Goal: Information Seeking & Learning: Check status

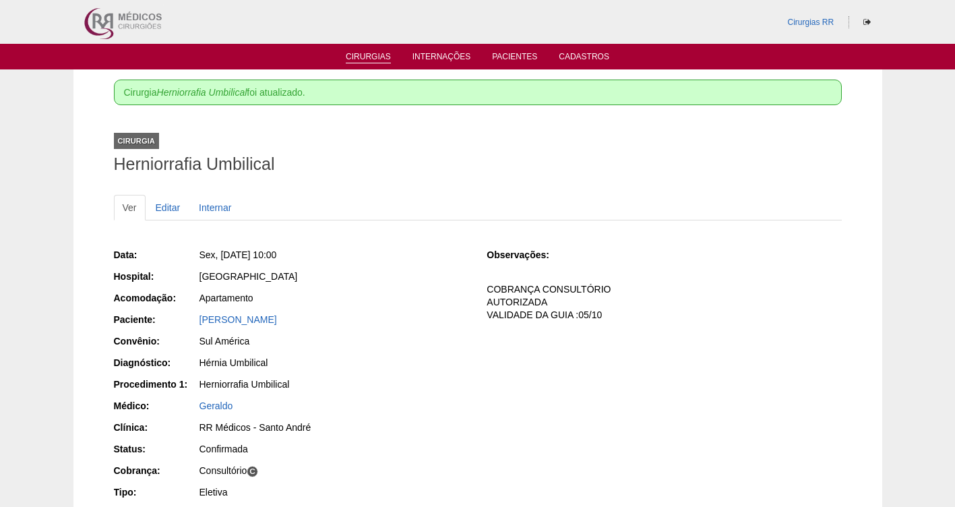
click at [359, 61] on link "Cirurgias" at bounding box center [368, 57] width 45 height 11
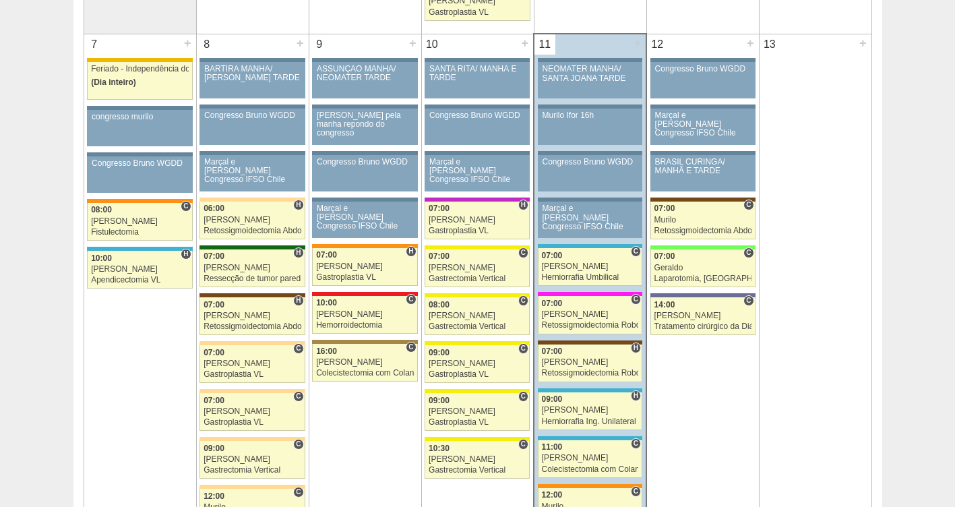
scroll to position [779, 0]
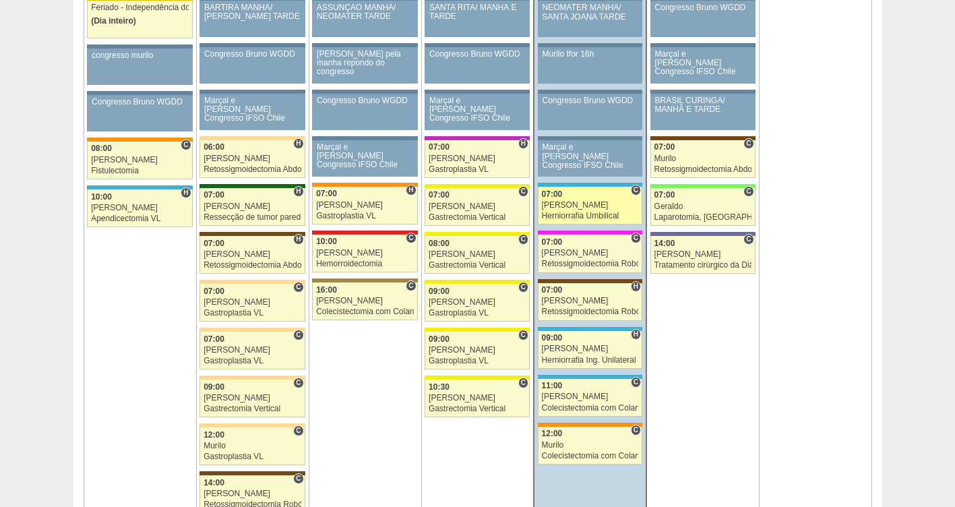
click at [589, 212] on div "Herniorrafia Umbilical" at bounding box center [590, 216] width 97 height 9
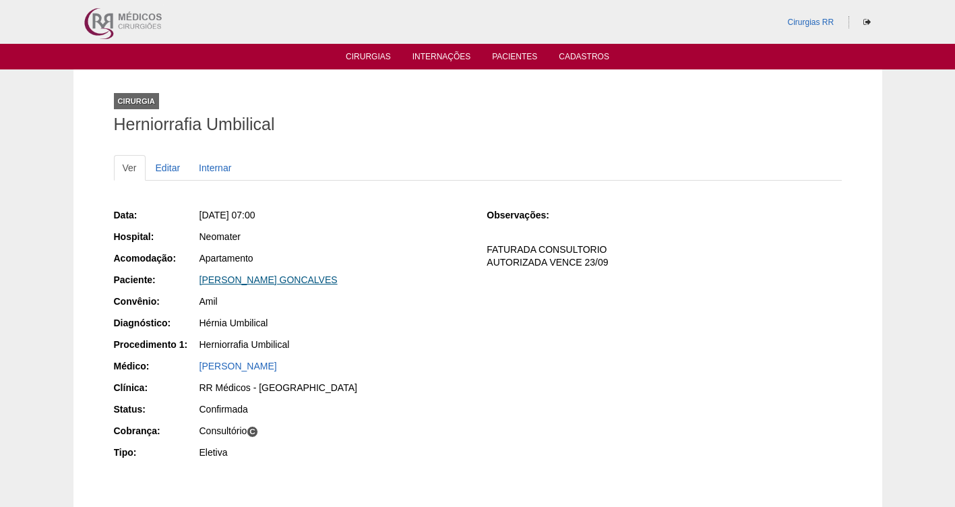
click at [258, 280] on link "CLAUDIO SANCHES GONCALVES" at bounding box center [269, 279] width 138 height 11
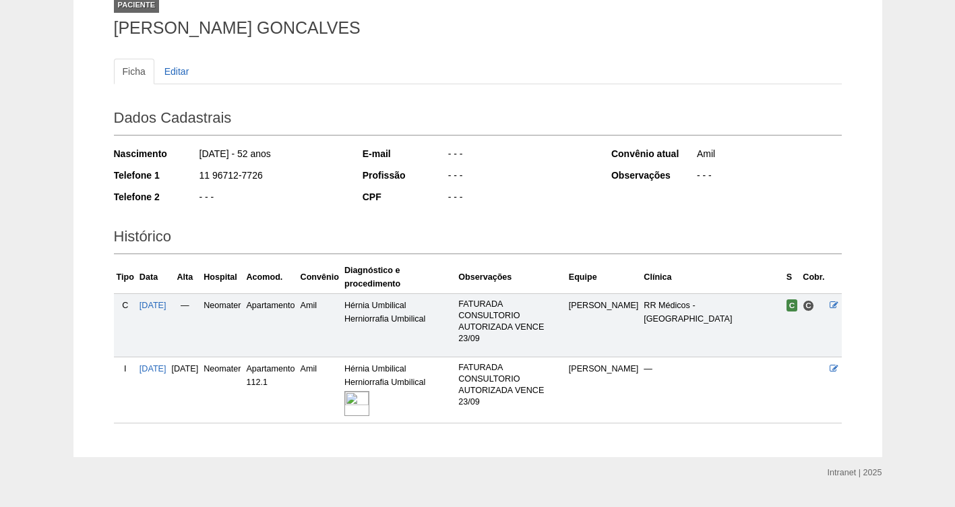
scroll to position [128, 0]
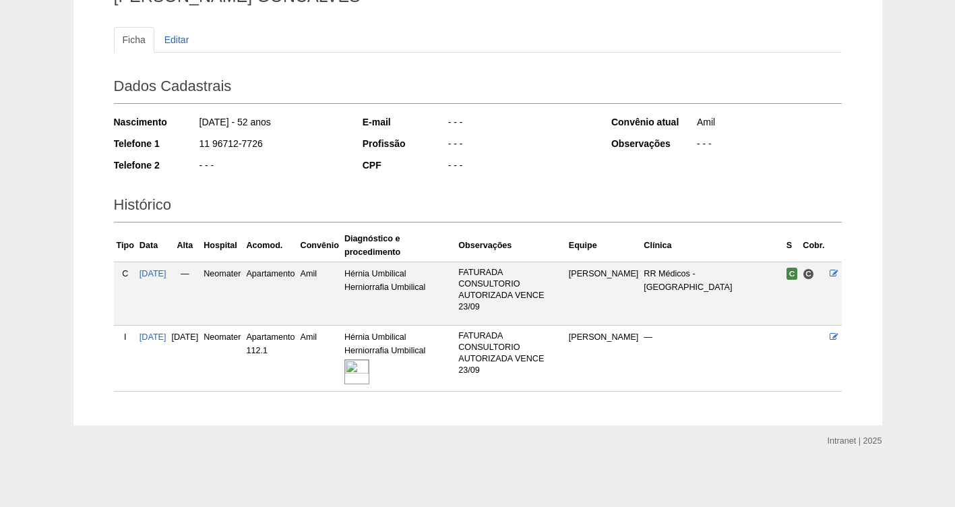
click at [369, 366] on img at bounding box center [356, 371] width 25 height 25
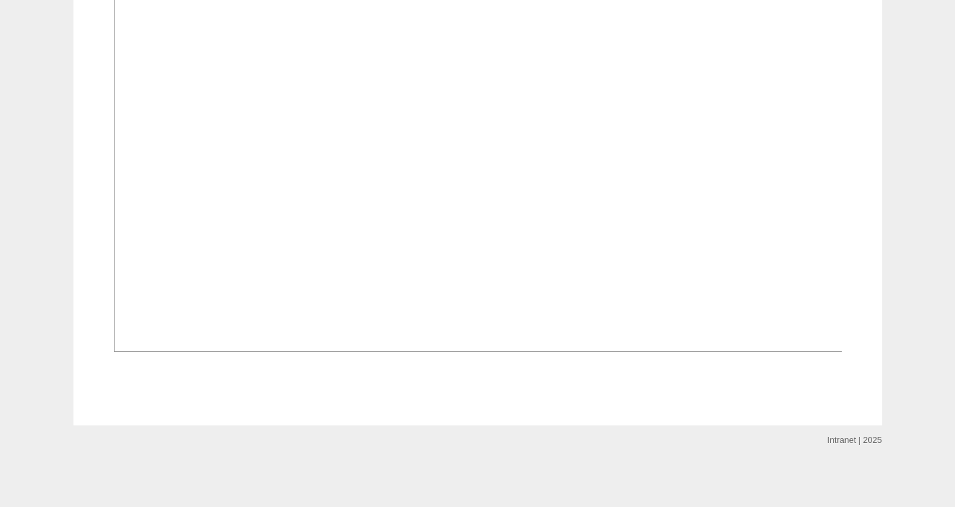
scroll to position [698, 0]
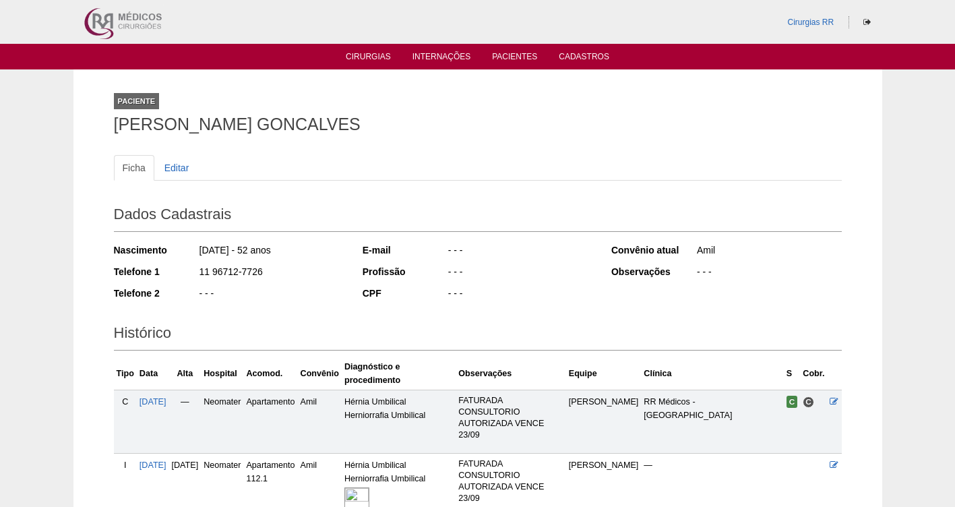
scroll to position [128, 0]
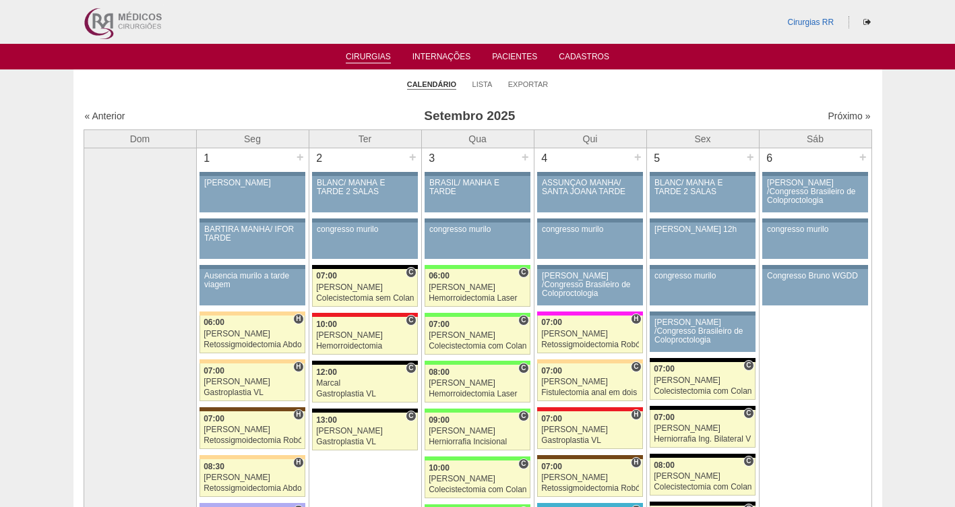
scroll to position [779, 0]
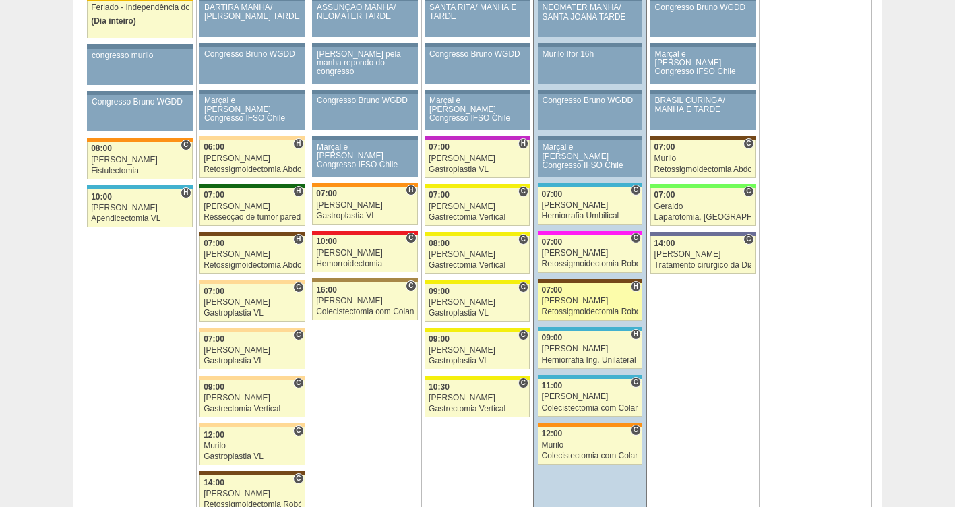
click at [576, 299] on div "[PERSON_NAME]" at bounding box center [590, 301] width 97 height 9
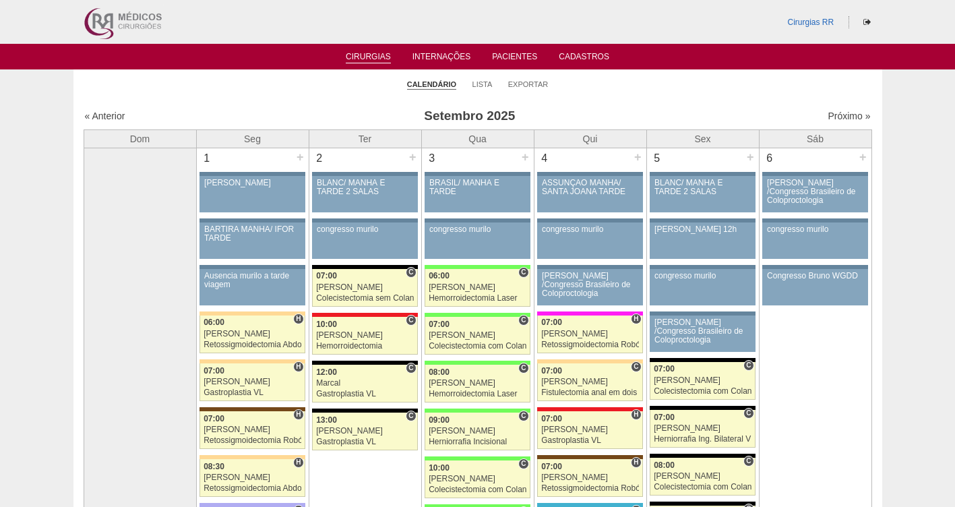
scroll to position [779, 0]
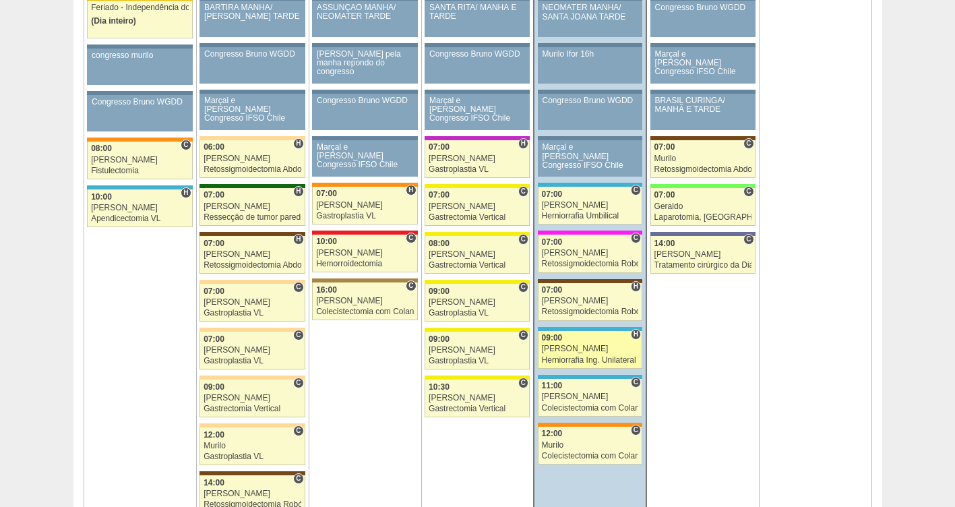
click at [582, 344] on div "Ricardo Fernandes" at bounding box center [590, 348] width 97 height 9
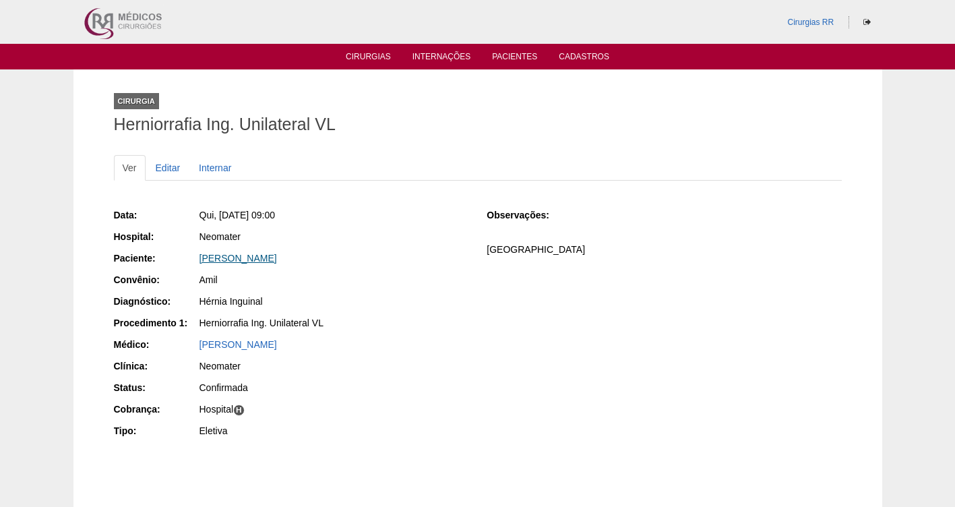
click at [237, 260] on link "[PERSON_NAME]" at bounding box center [239, 258] width 78 height 11
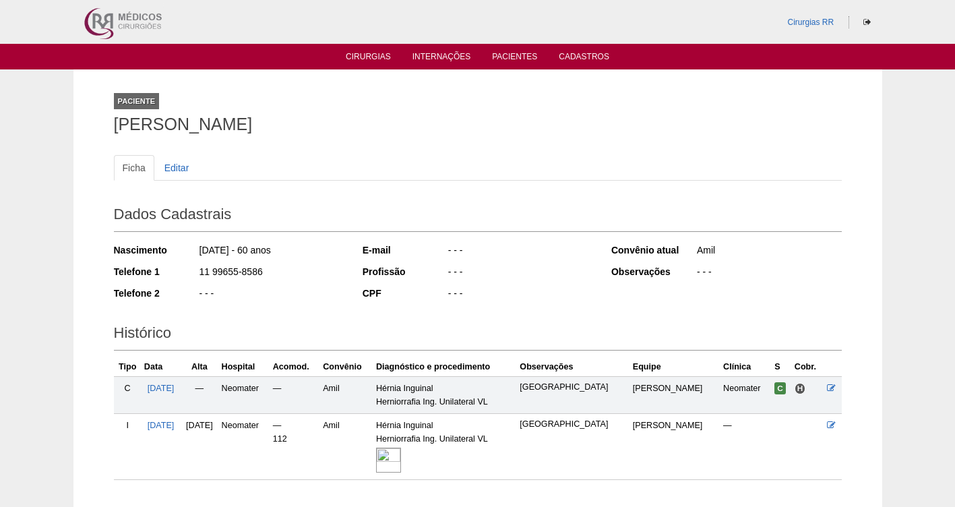
click at [401, 456] on img at bounding box center [388, 460] width 25 height 25
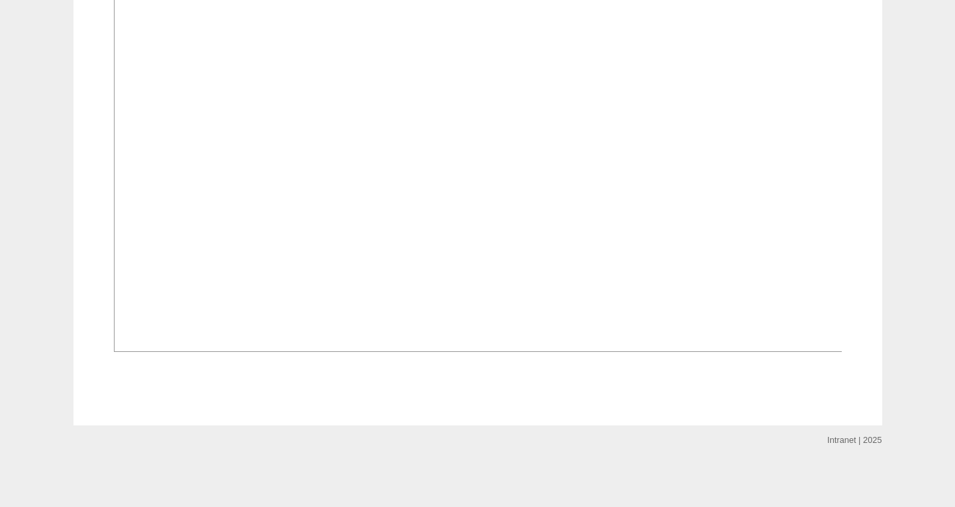
scroll to position [535, 0]
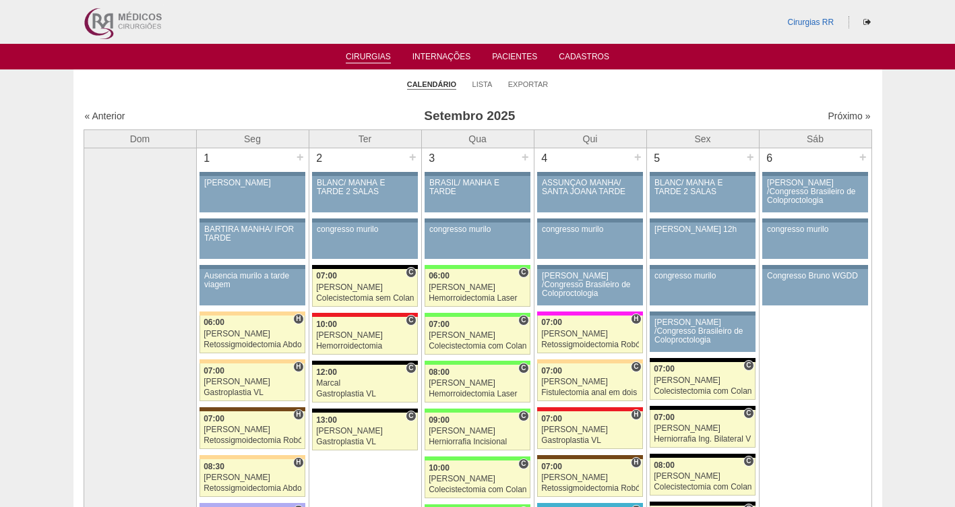
scroll to position [779, 0]
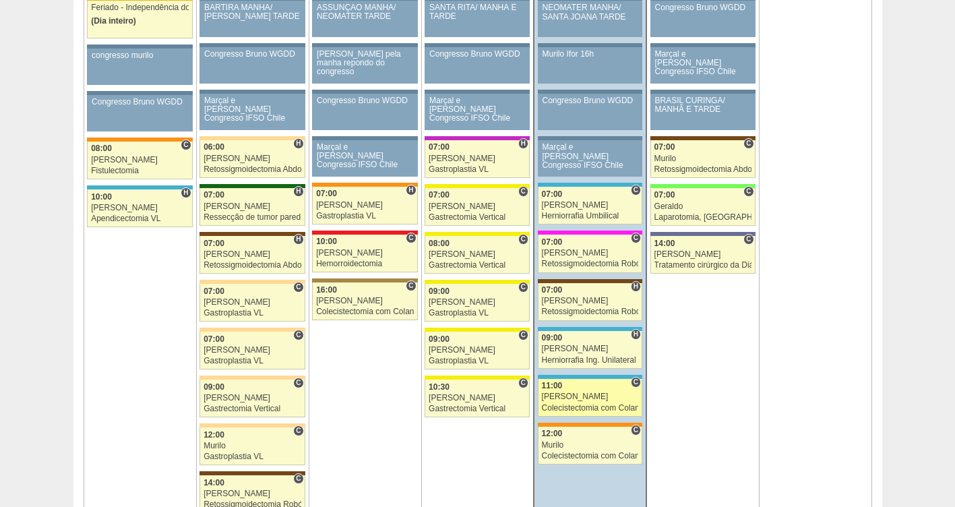
click at [558, 400] on div "[PERSON_NAME]" at bounding box center [590, 396] width 97 height 9
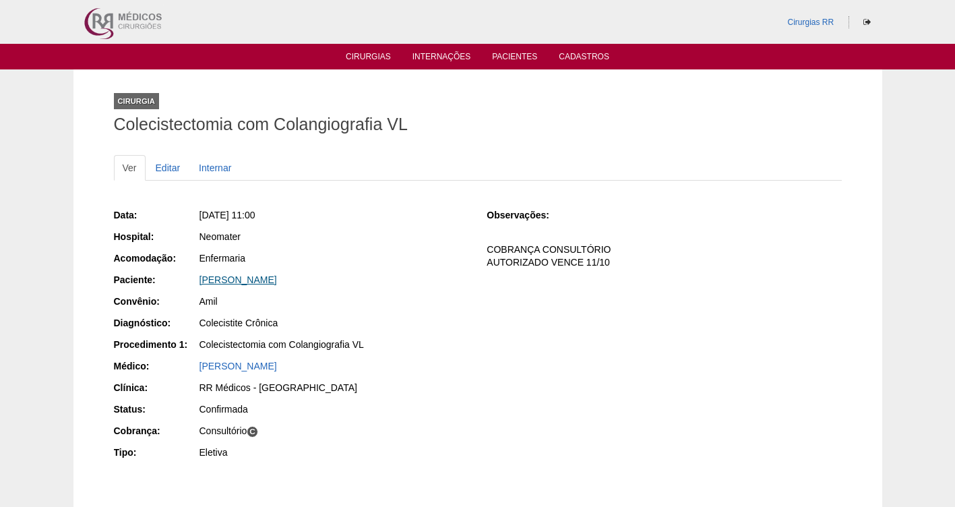
click at [241, 278] on link "[PERSON_NAME]" at bounding box center [239, 279] width 78 height 11
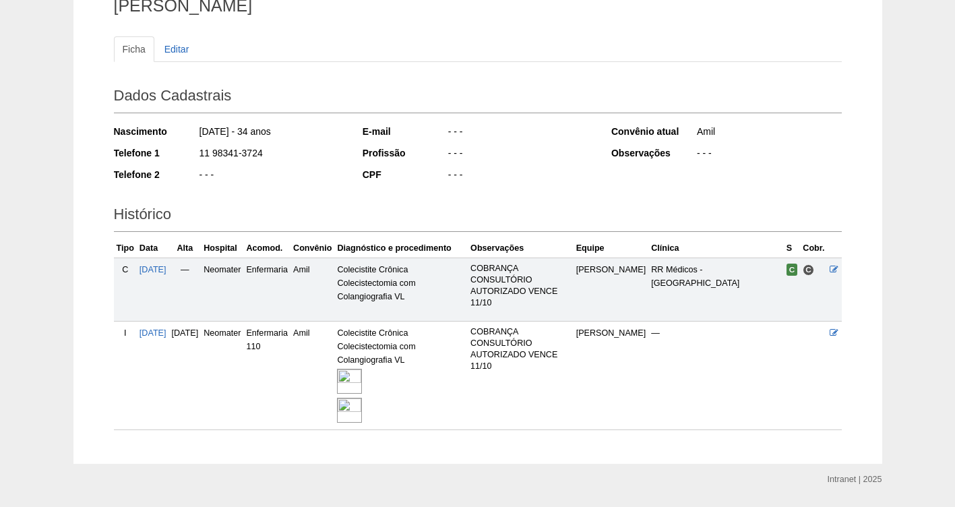
scroll to position [157, 0]
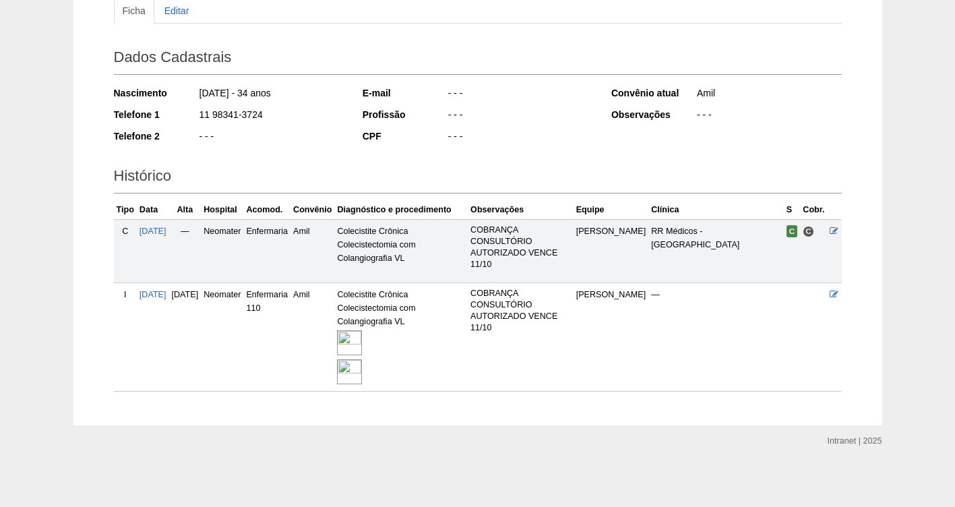
click at [362, 338] on img at bounding box center [349, 342] width 25 height 25
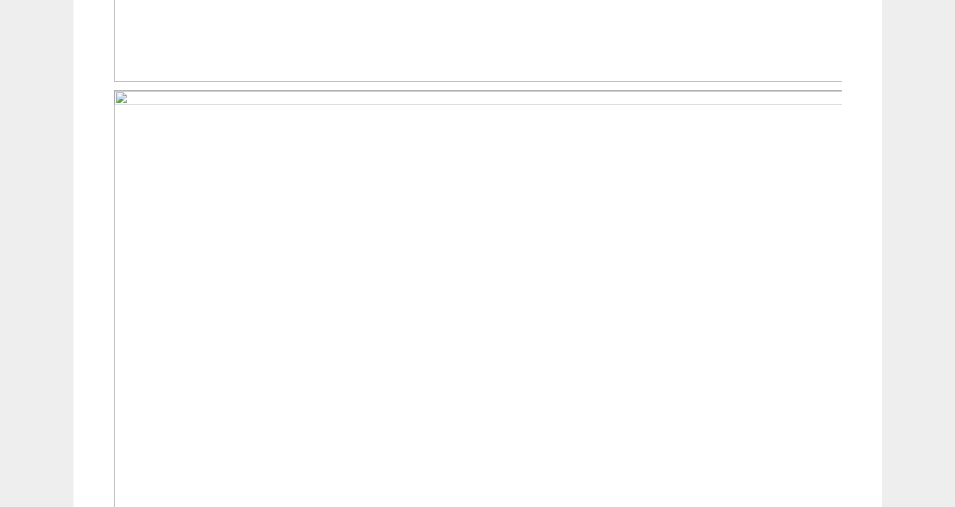
scroll to position [900, 0]
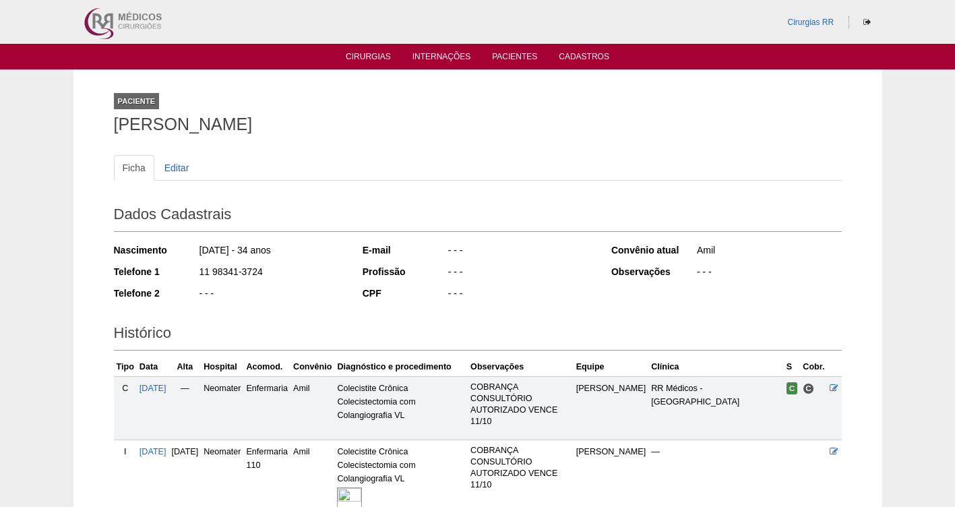
scroll to position [157, 0]
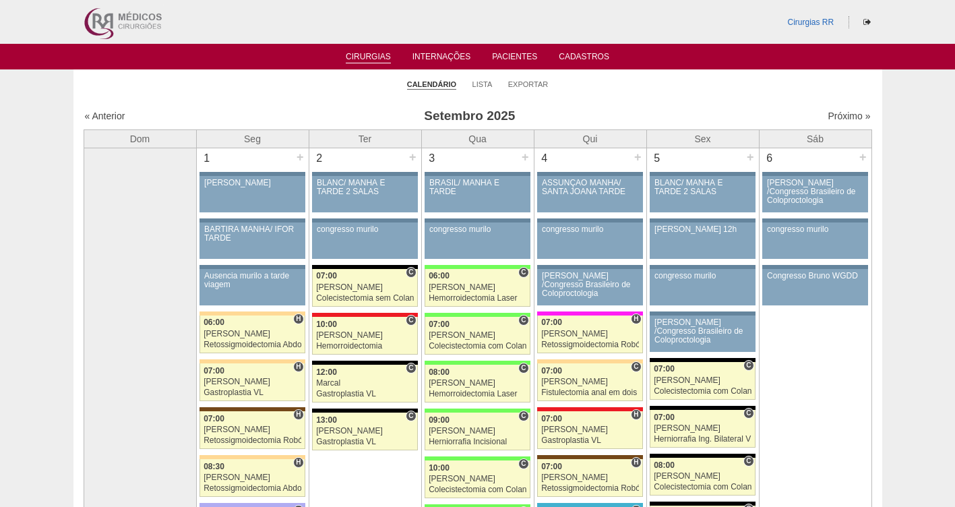
scroll to position [779, 0]
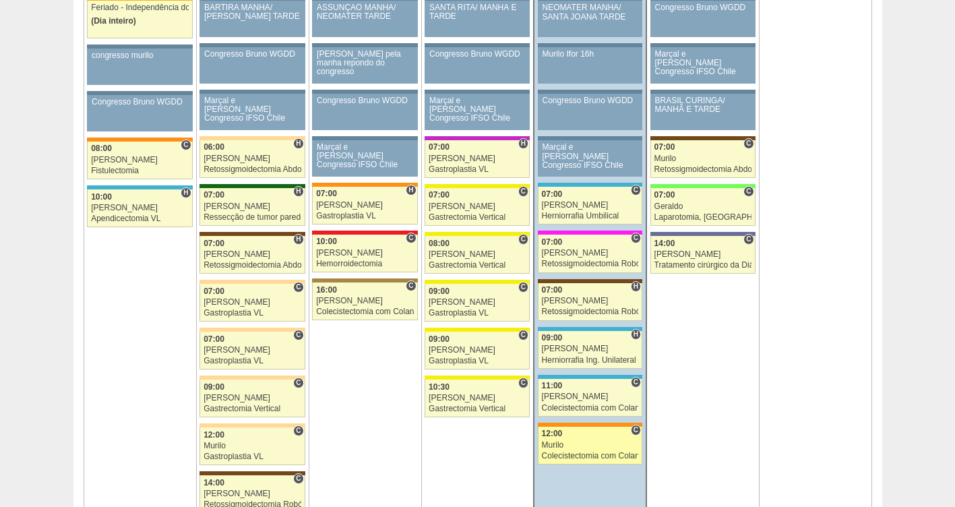
click at [572, 452] on div "Colecistectomia com Colangiografia VL" at bounding box center [590, 456] width 97 height 9
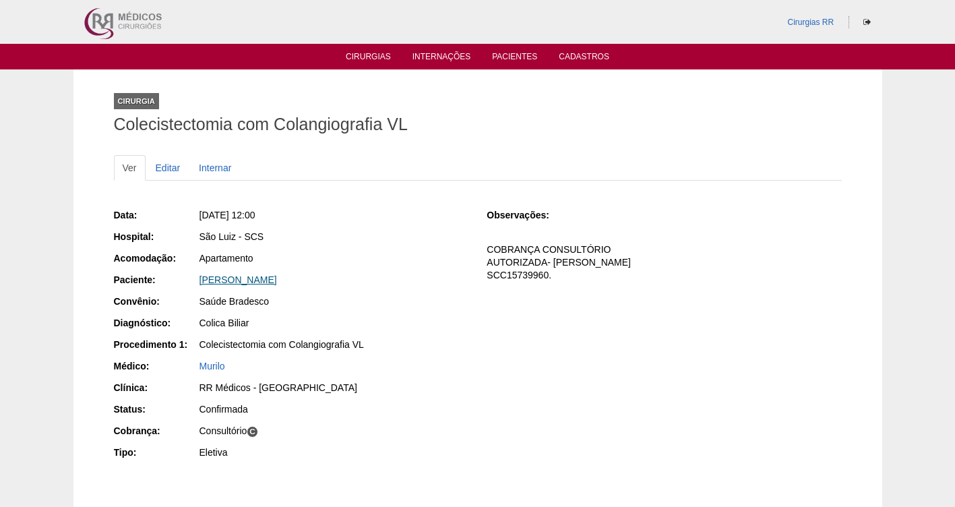
click at [256, 280] on link "[PERSON_NAME]" at bounding box center [239, 279] width 78 height 11
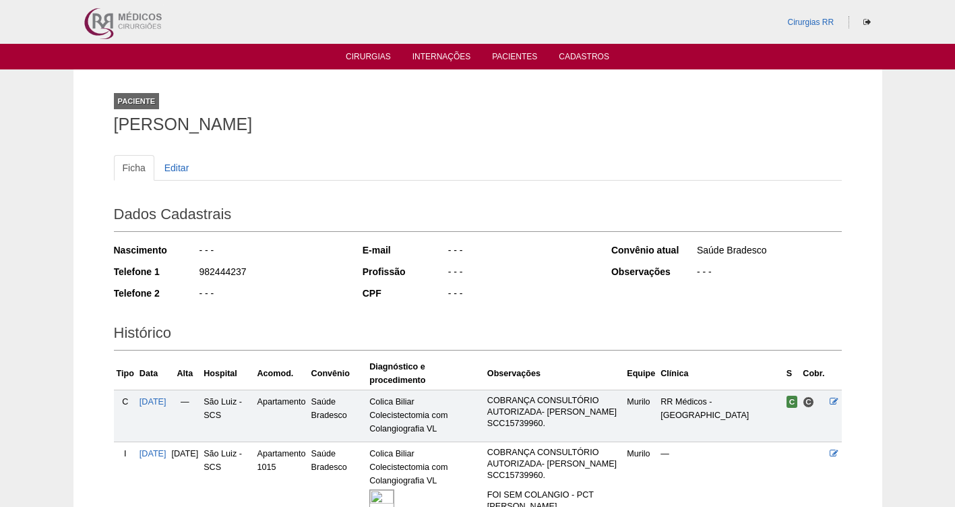
scroll to position [146, 0]
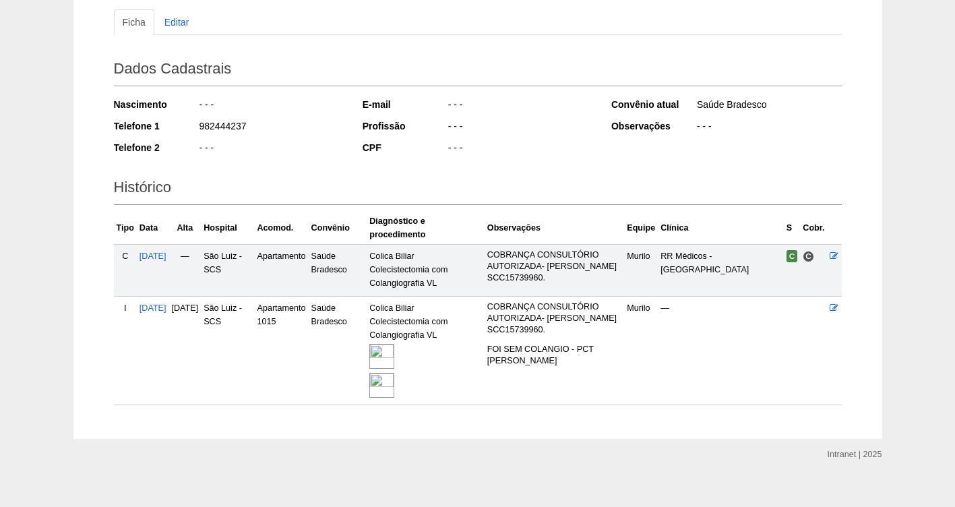
click at [394, 344] on img at bounding box center [381, 356] width 25 height 25
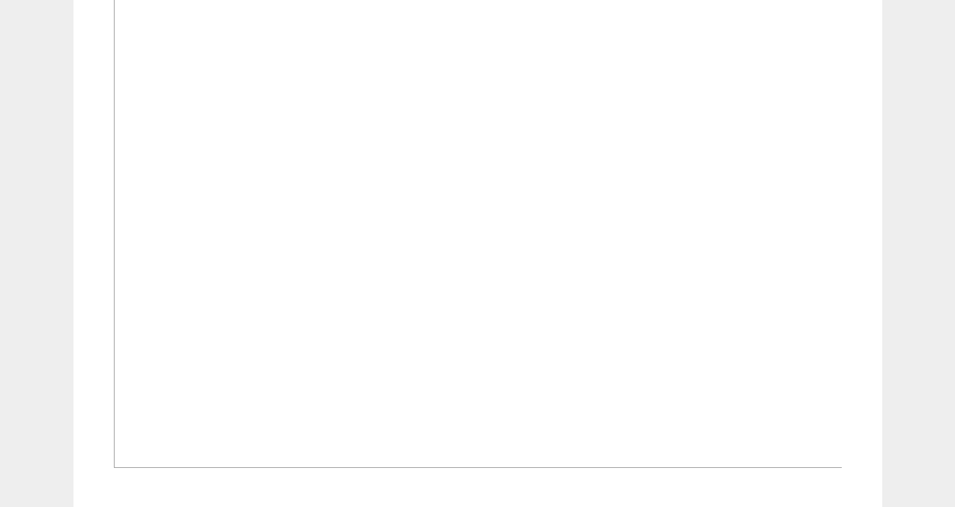
scroll to position [1622, 0]
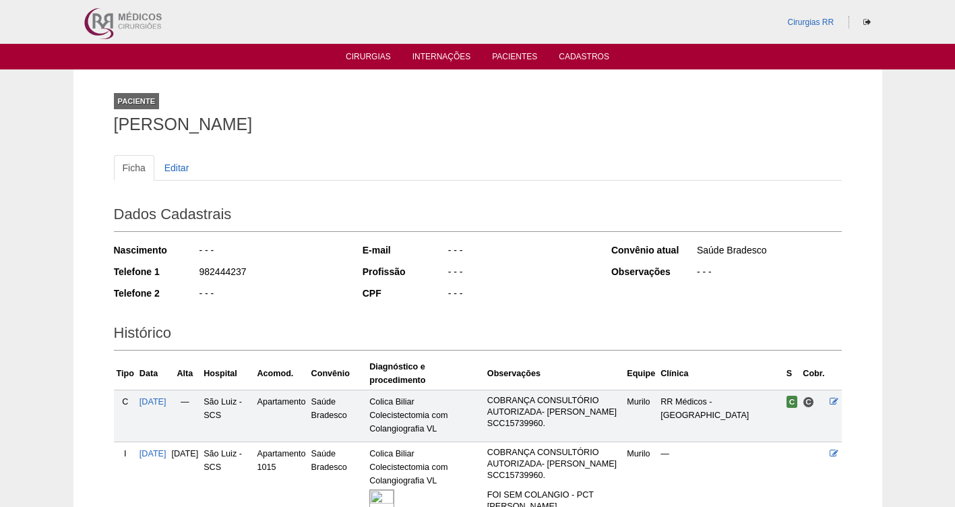
scroll to position [146, 0]
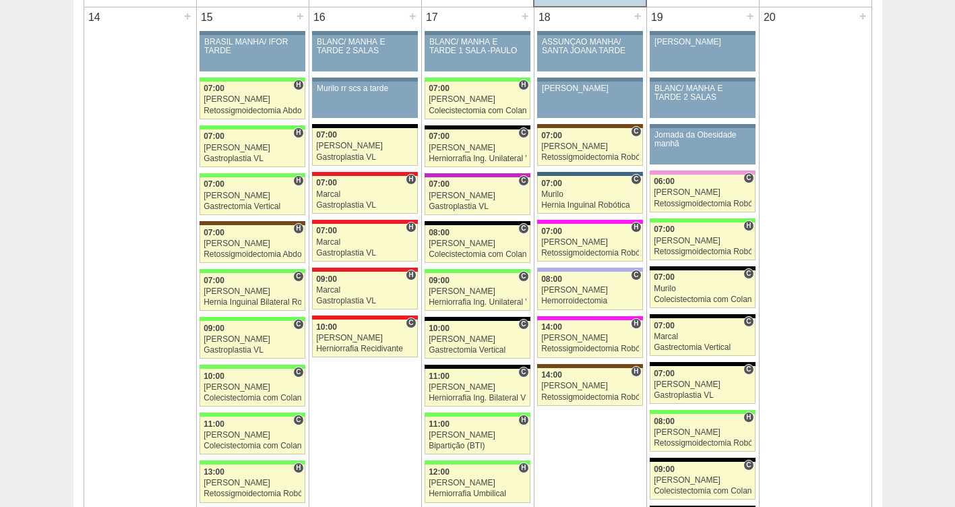
scroll to position [1324, 0]
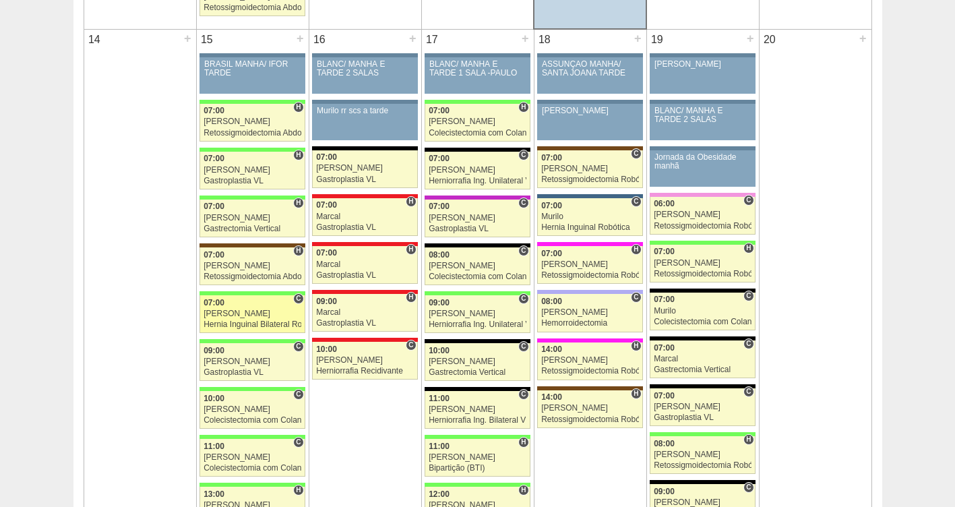
click at [269, 326] on div "Hernia Inguinal Bilateral Robótica" at bounding box center [253, 324] width 98 height 9
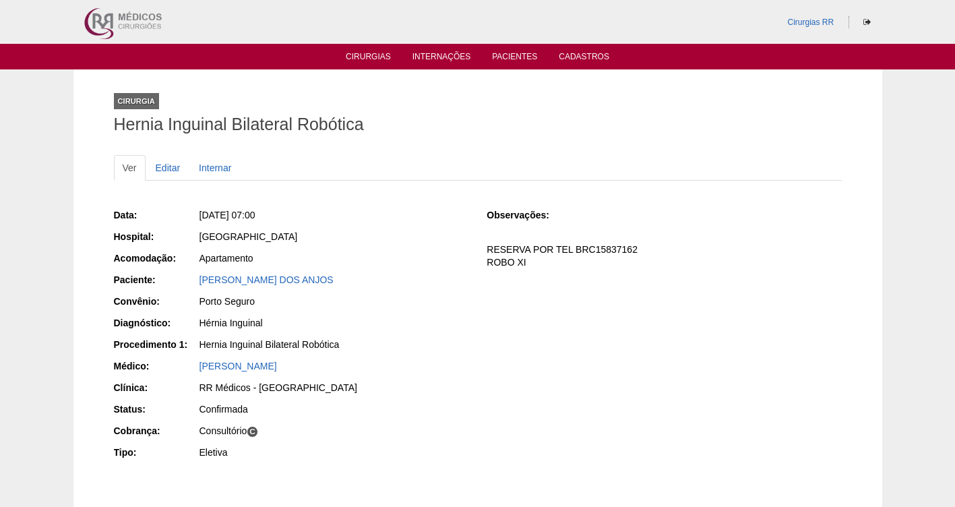
drag, startPoint x: 373, startPoint y: 282, endPoint x: 193, endPoint y: 279, distance: 180.7
click at [193, 279] on div "Paciente: [PERSON_NAME][GEOGRAPHIC_DATA]" at bounding box center [291, 281] width 355 height 17
copy div "Paciente: [PERSON_NAME] DOS ANJOS"
